Goal: Information Seeking & Learning: Learn about a topic

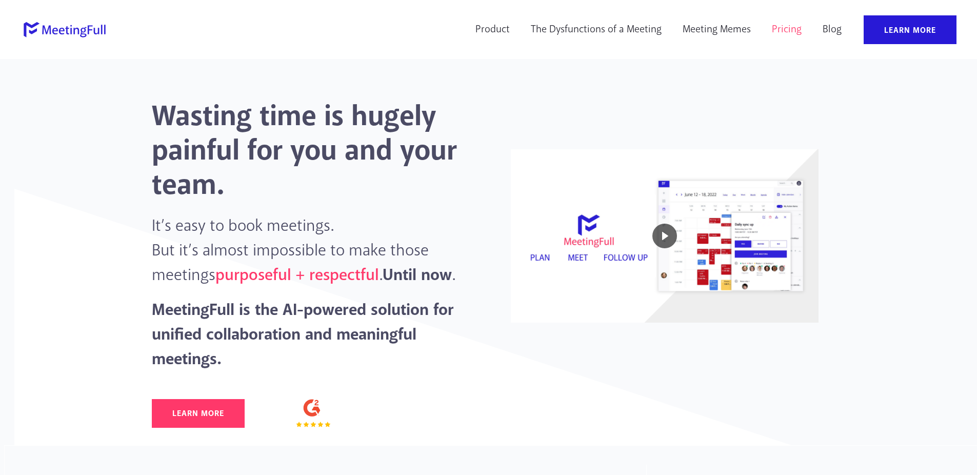
click at [776, 31] on link "Pricing" at bounding box center [786, 29] width 43 height 29
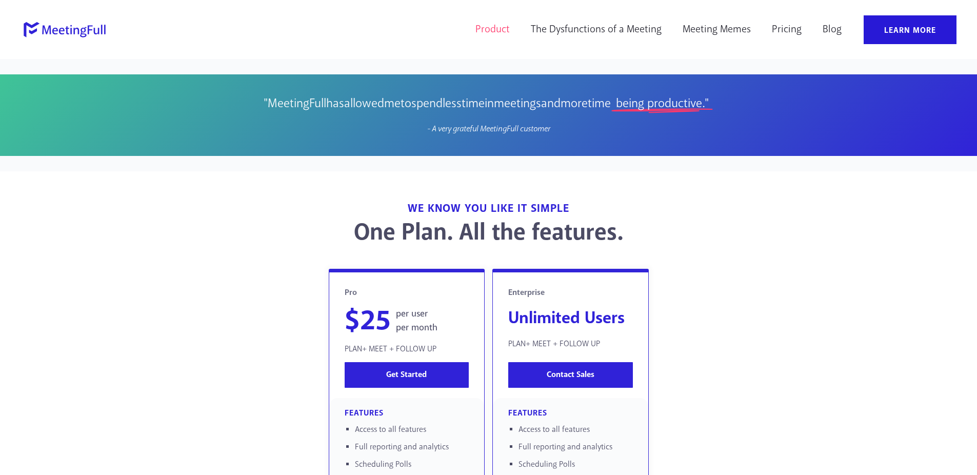
click at [507, 31] on link "Product" at bounding box center [493, 29] width 48 height 29
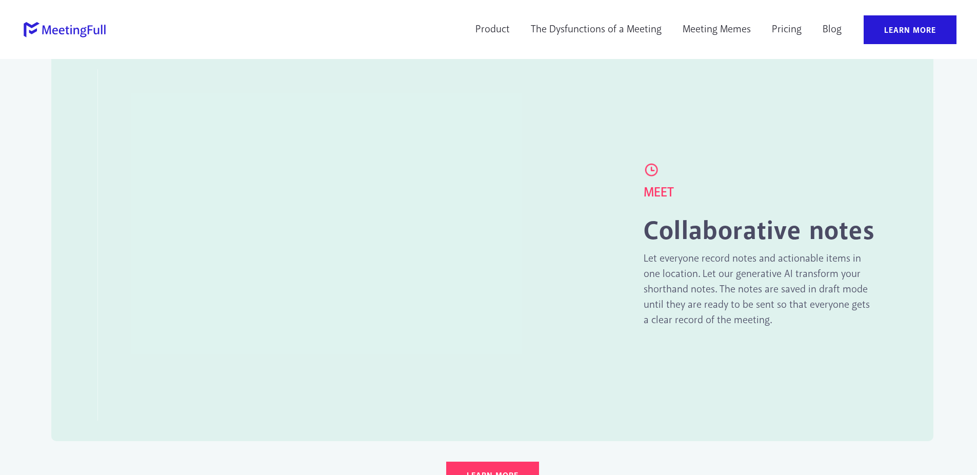
scroll to position [1608, 0]
